Goal: Transaction & Acquisition: Obtain resource

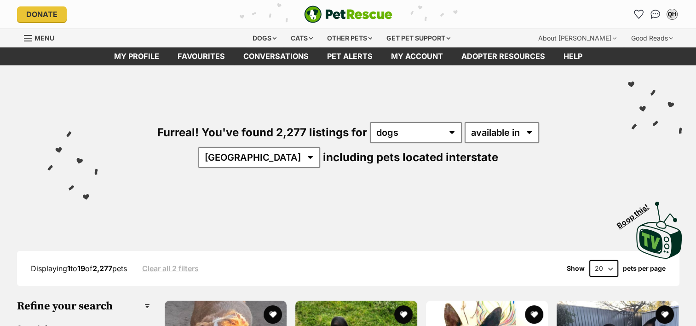
select select "QLD"
click at [320, 147] on select "Australia ACT NSW NT QLD SA TAS VIC WA" at bounding box center [259, 157] width 122 height 21
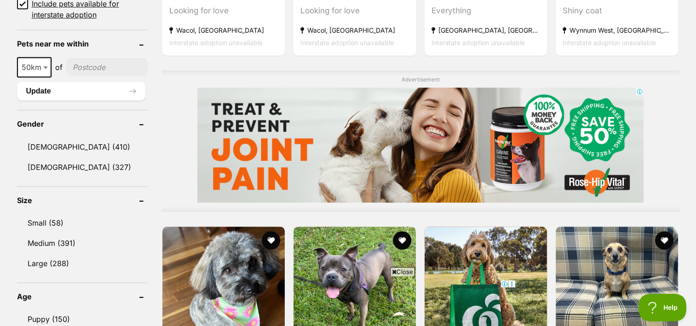
scroll to position [688, 0]
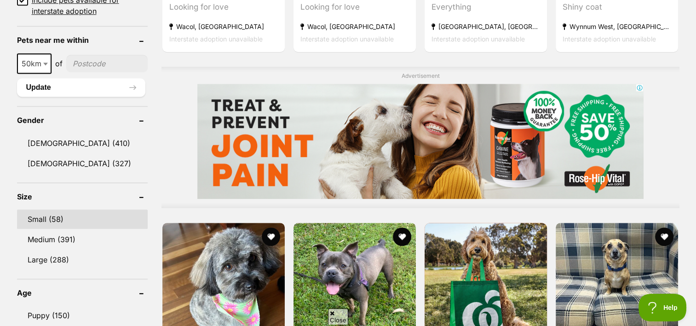
click at [39, 218] on link "Small (58)" at bounding box center [82, 218] width 131 height 19
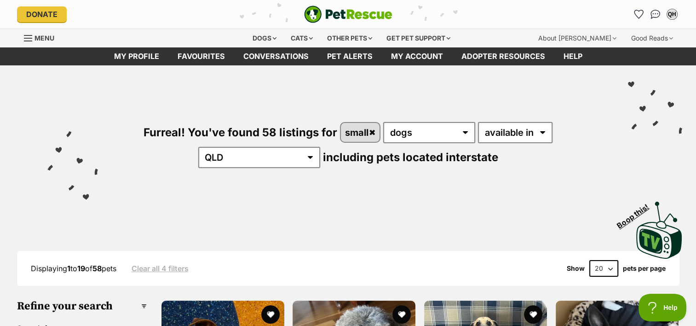
click at [611, 264] on select "20 40 60" at bounding box center [603, 268] width 29 height 17
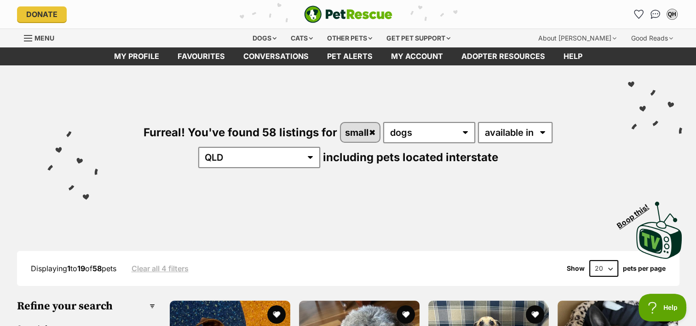
select select "60"
click at [589, 260] on select "20 40 60" at bounding box center [603, 268] width 29 height 17
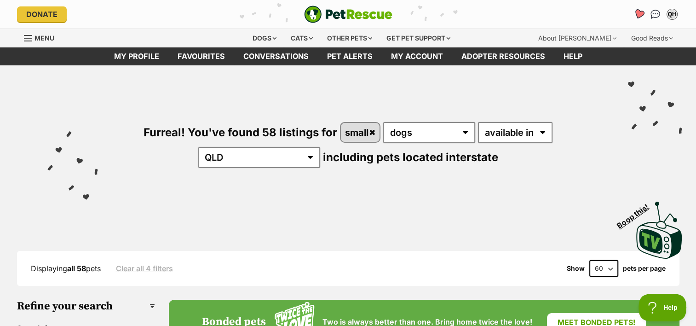
click at [637, 16] on icon "Favourites" at bounding box center [638, 14] width 11 height 11
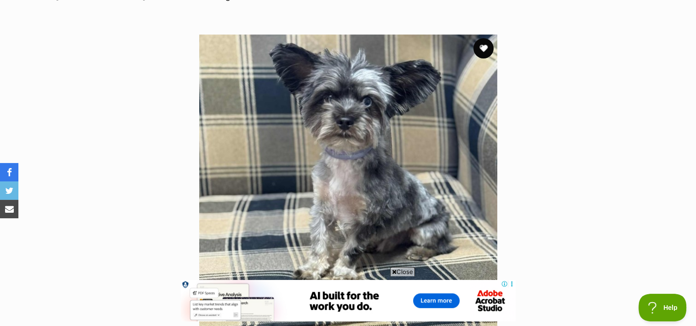
click at [480, 46] on button "favourite" at bounding box center [483, 48] width 20 height 20
